Goal: Transaction & Acquisition: Purchase product/service

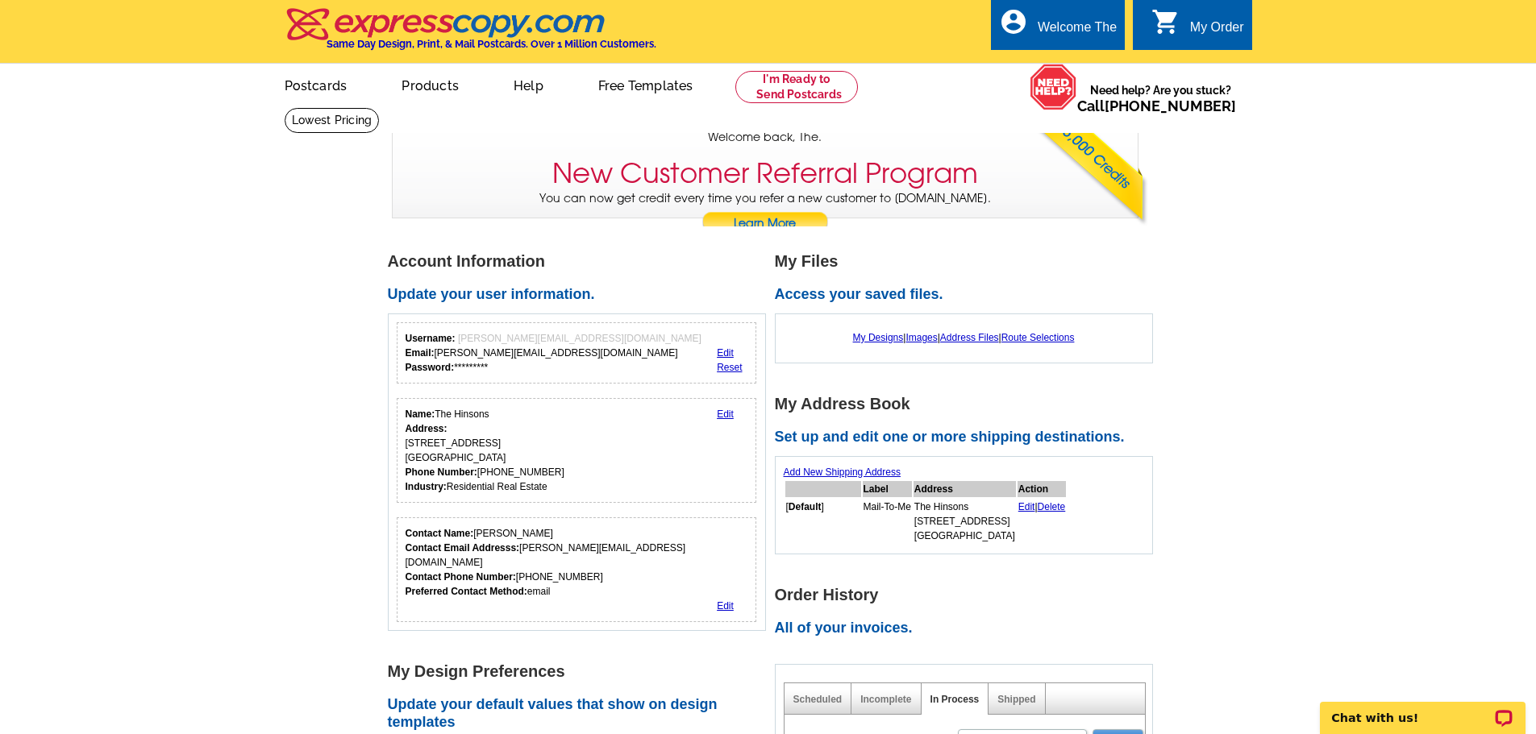
click at [1187, 28] on link "0 shopping_cart My Order" at bounding box center [1197, 28] width 93 height 20
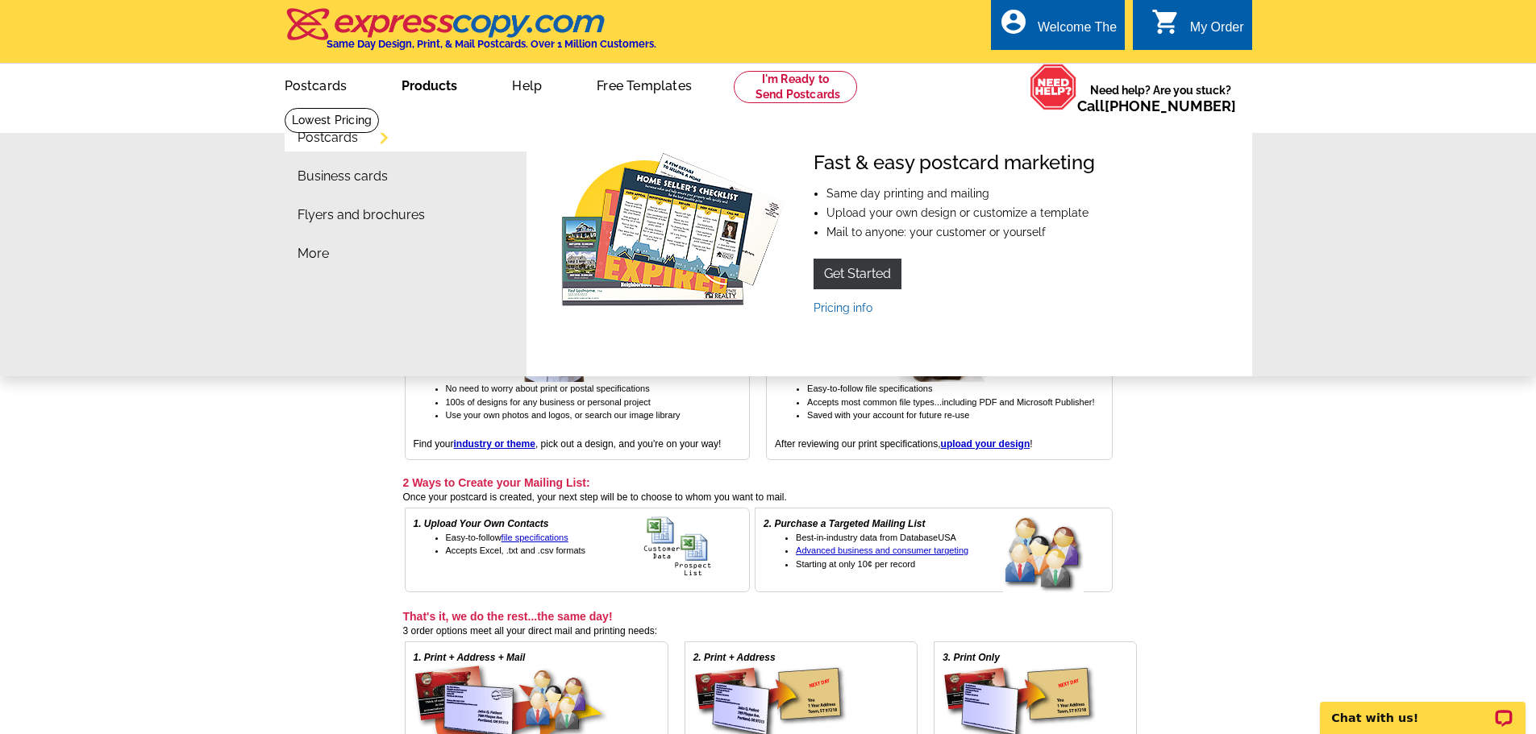
click at [442, 86] on link "Products" at bounding box center [429, 84] width 107 height 38
